Goal: Use online tool/utility: Utilize a website feature to perform a specific function

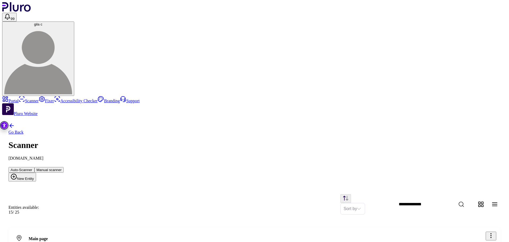
scroll to position [88, 0]
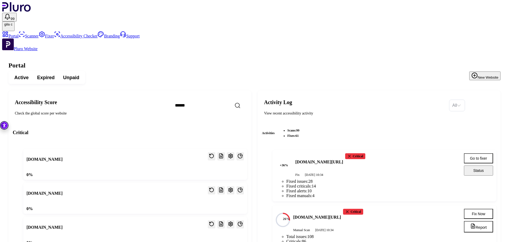
scroll to position [1117, 0]
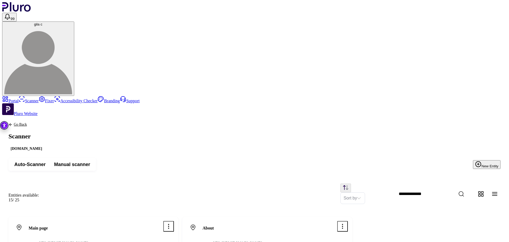
scroll to position [88, 0]
drag, startPoint x: 228, startPoint y: 3, endPoint x: 225, endPoint y: 1, distance: 4.4
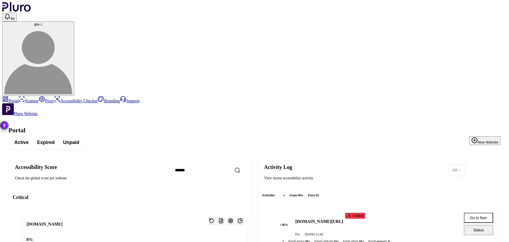
scroll to position [1117, 0]
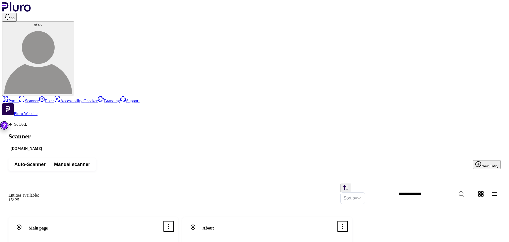
scroll to position [88, 0]
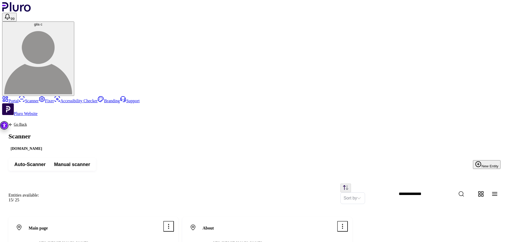
scroll to position [88, 0]
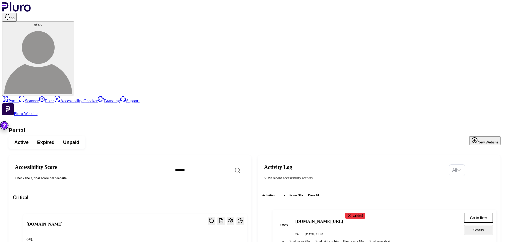
scroll to position [1117, 0]
